Goal: Task Accomplishment & Management: Use online tool/utility

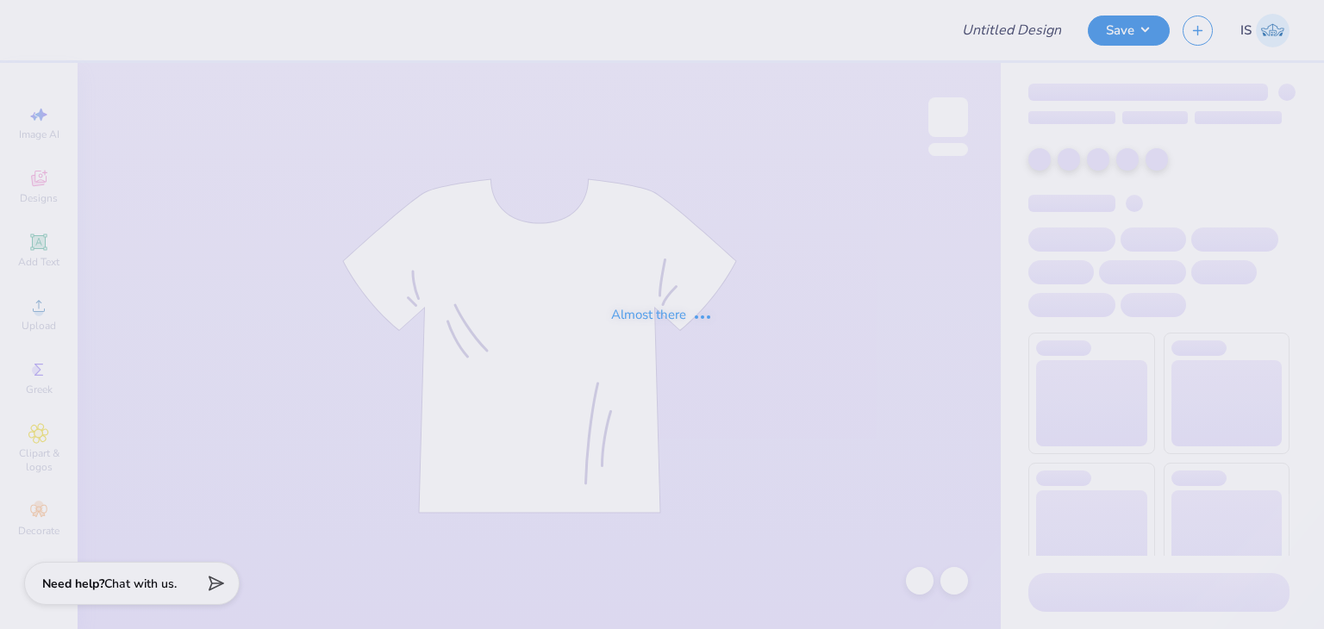
type input "RISE AS Jerseys"
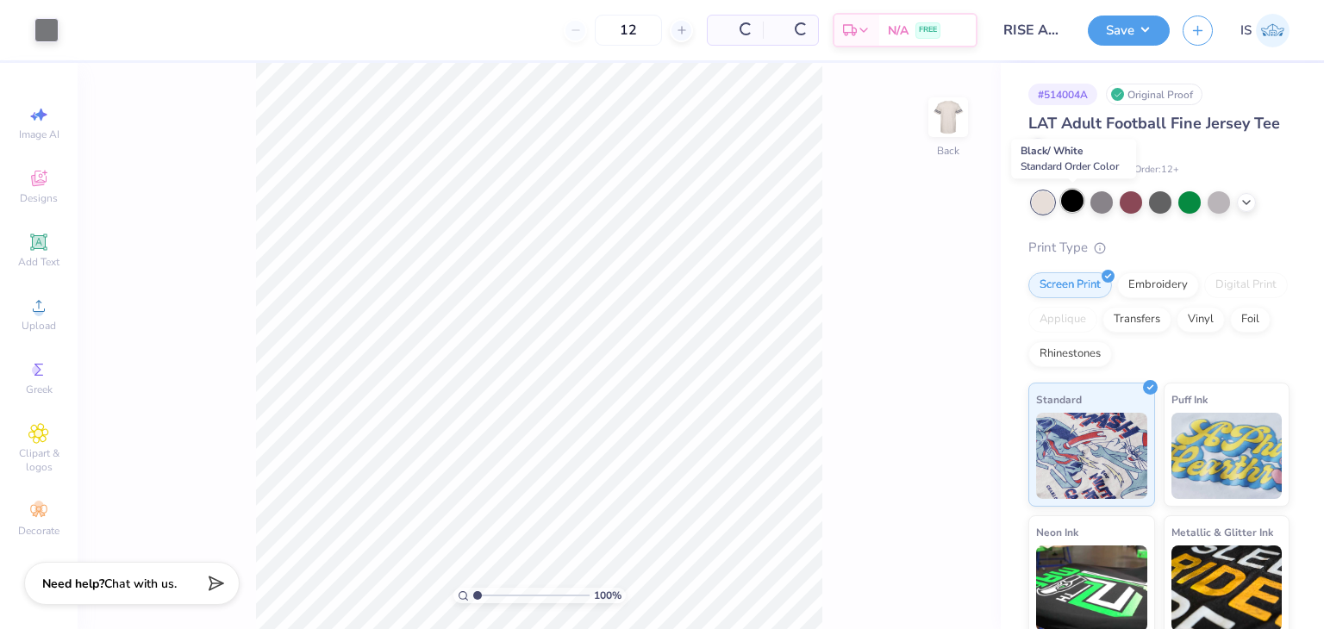
click at [1070, 204] on div at bounding box center [1072, 201] width 22 height 22
click at [1247, 202] on polyline at bounding box center [1246, 200] width 7 height 3
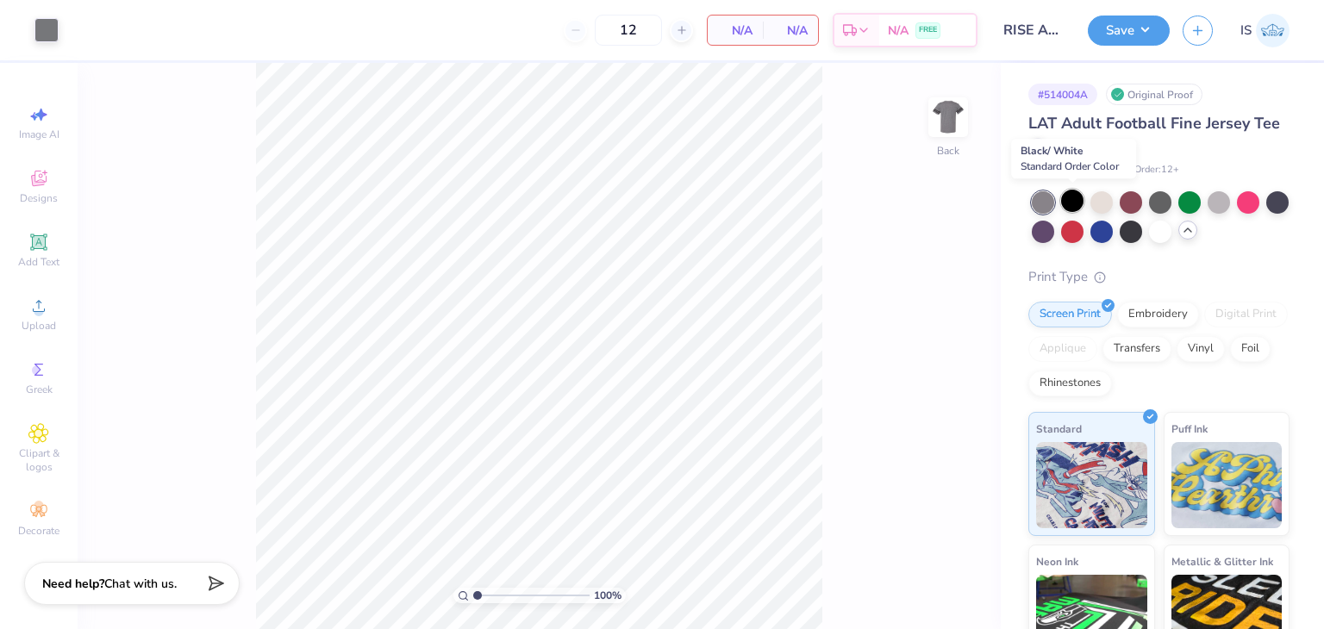
click at [1076, 197] on div at bounding box center [1072, 201] width 22 height 22
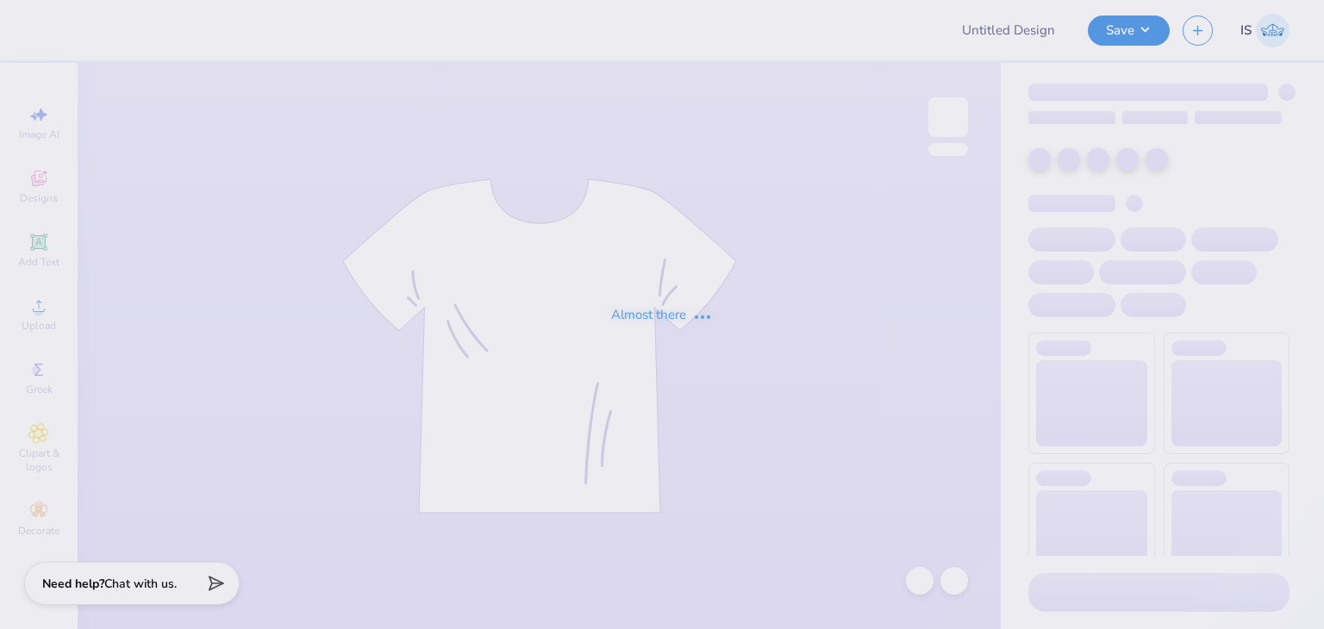
type input "RISE AS Jerseys"
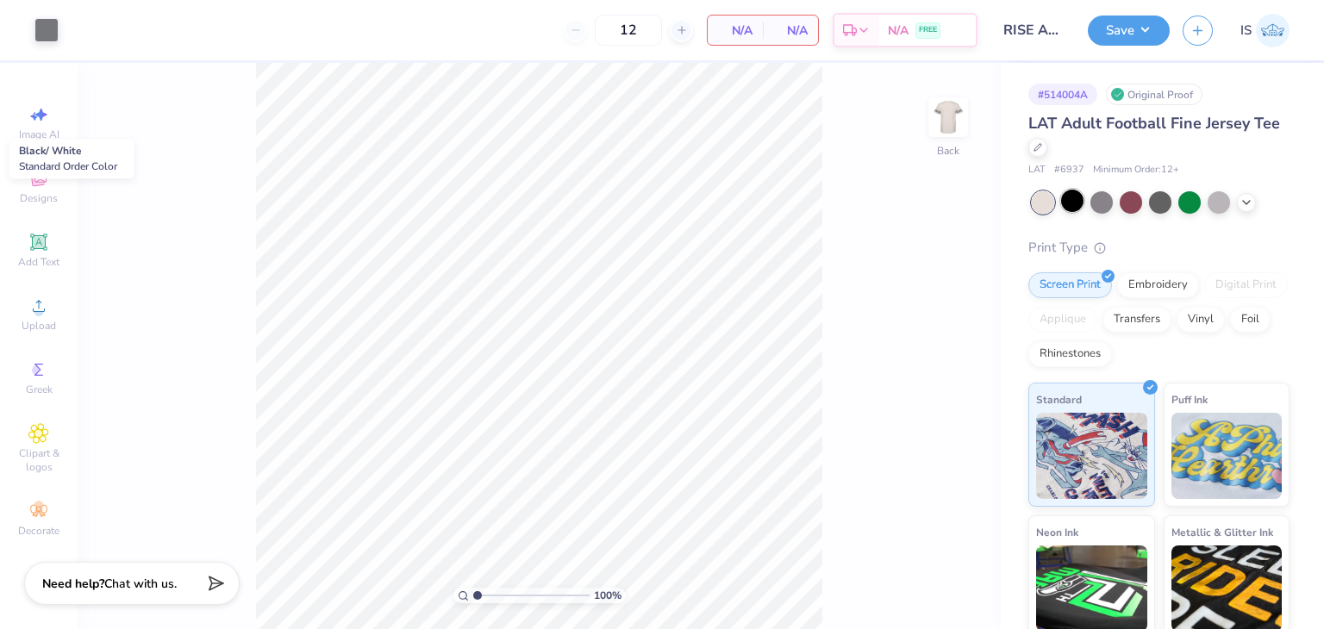
click at [1074, 203] on div at bounding box center [1072, 201] width 22 height 22
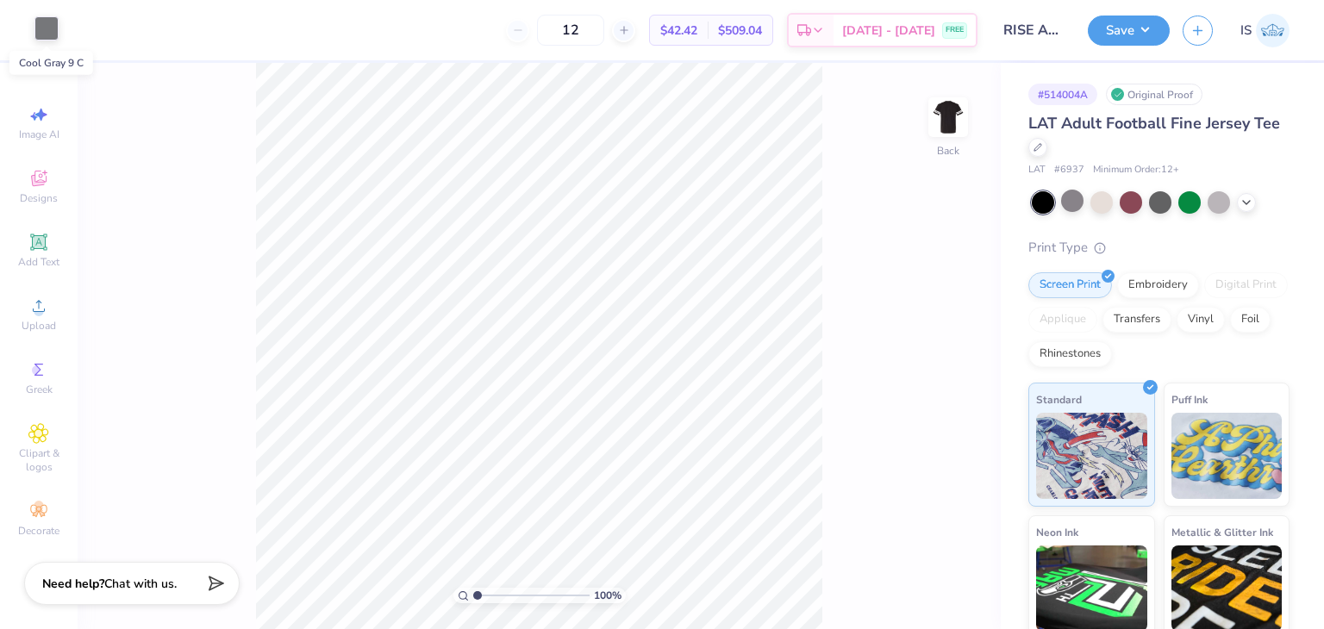
click at [42, 33] on div at bounding box center [46, 28] width 24 height 24
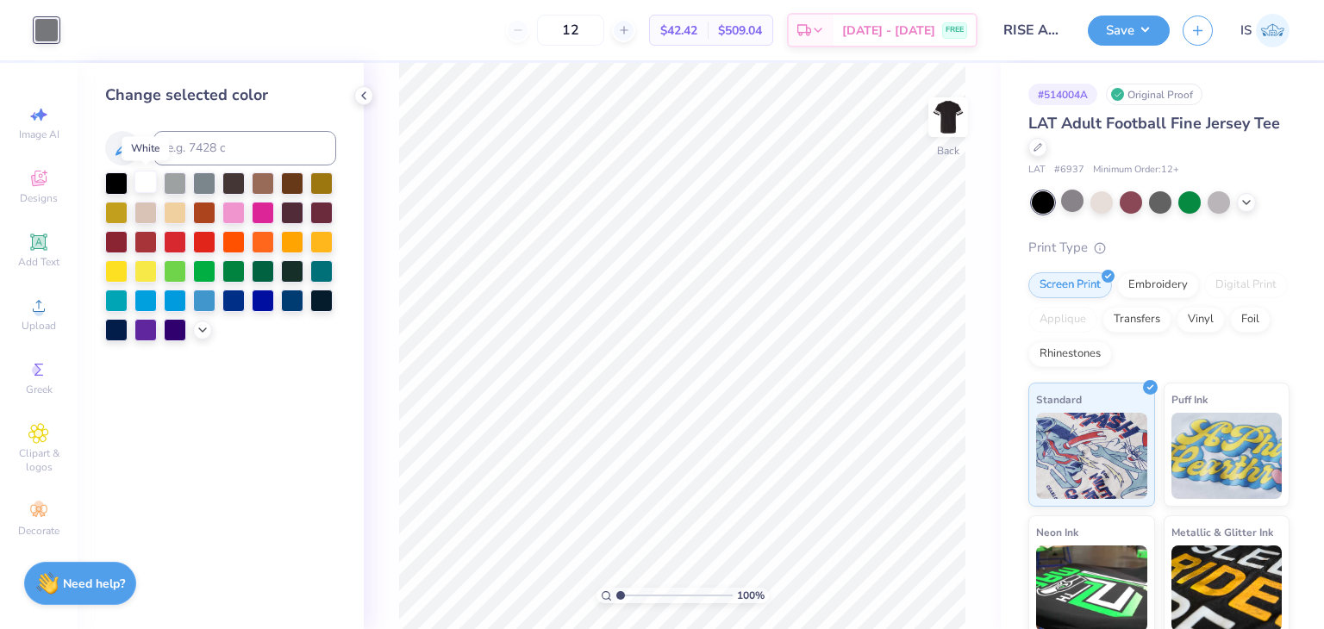
click at [146, 193] on div at bounding box center [145, 182] width 22 height 22
click at [945, 128] on img at bounding box center [948, 117] width 69 height 69
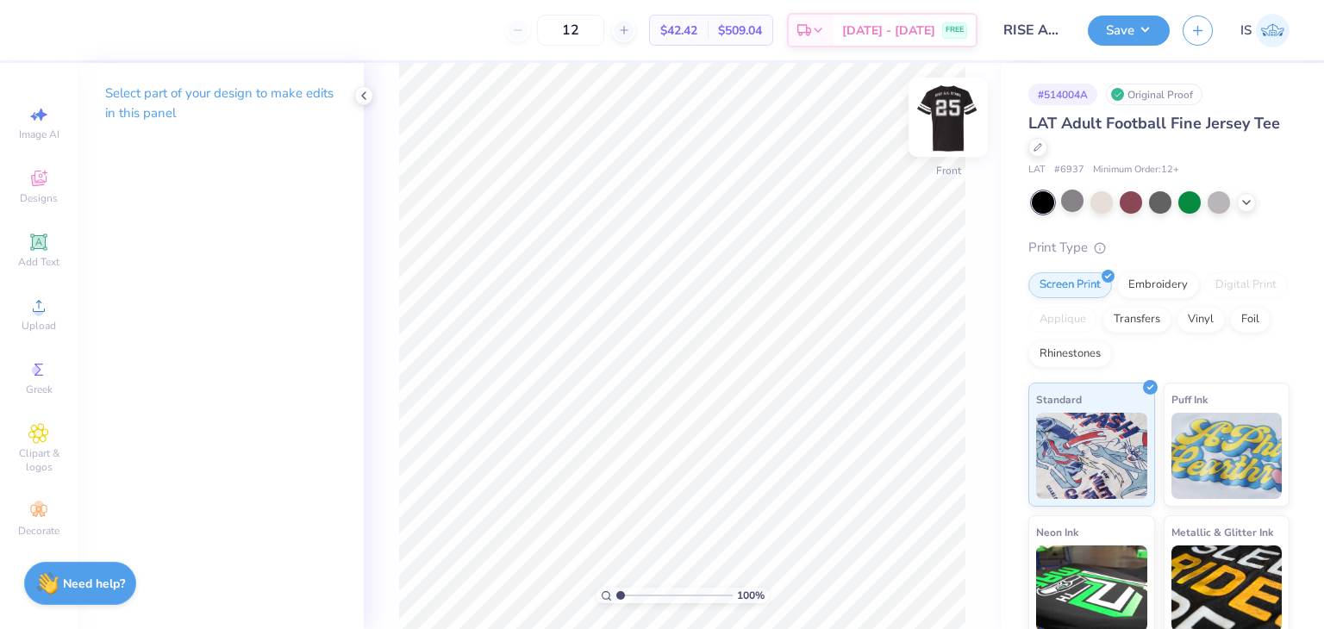
click at [956, 133] on img at bounding box center [948, 117] width 69 height 69
click at [941, 116] on img at bounding box center [948, 117] width 69 height 69
